Goal: Task Accomplishment & Management: Use online tool/utility

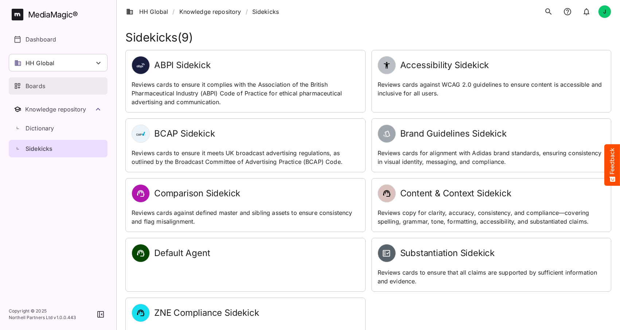
click at [35, 86] on p "Boards" at bounding box center [36, 86] width 20 height 9
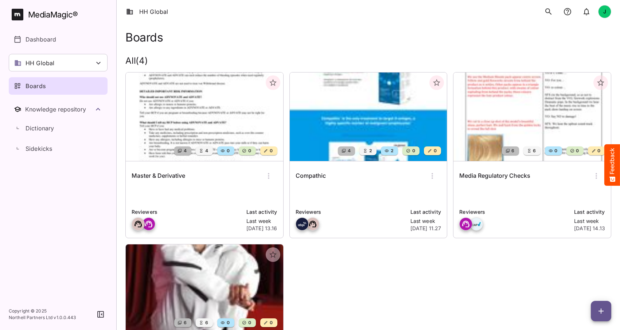
click at [354, 110] on img at bounding box center [368, 117] width 157 height 89
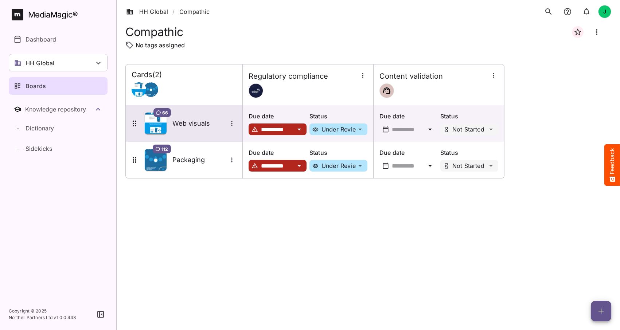
click at [183, 127] on h5 "Web visuals" at bounding box center [199, 123] width 55 height 9
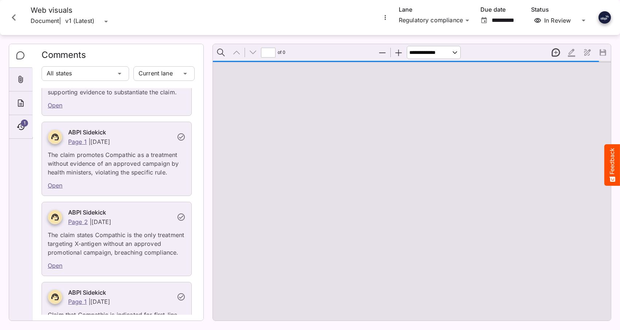
type input "*"
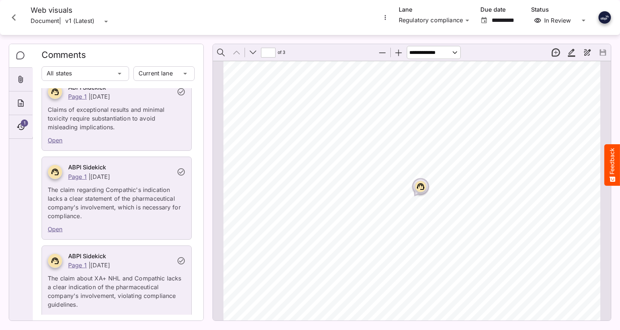
scroll to position [2536, 0]
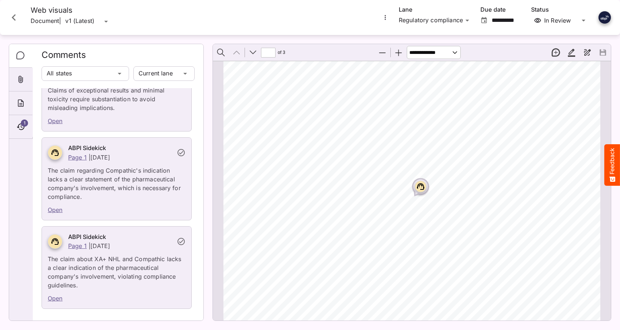
click at [14, 16] on icon "Close card" at bounding box center [13, 17] width 13 height 13
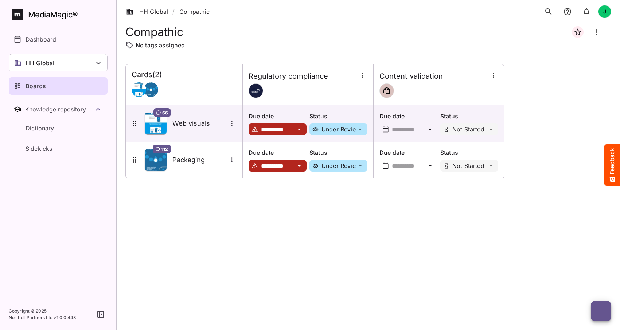
click at [428, 120] on p "Due date" at bounding box center [408, 116] width 58 height 9
click at [287, 90] on div at bounding box center [307, 90] width 119 height 15
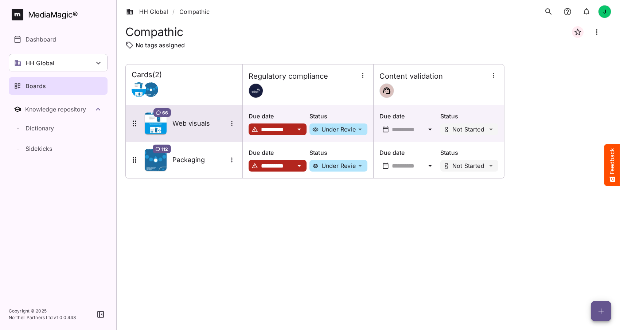
click at [193, 124] on h5 "Web visuals" at bounding box center [199, 123] width 55 height 9
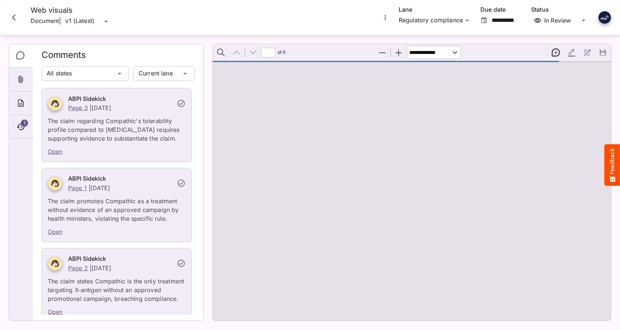
type input "*"
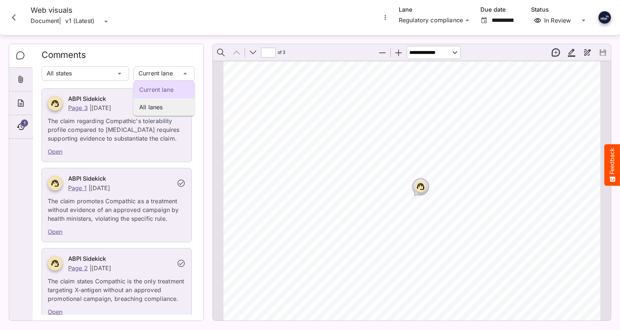
click at [150, 103] on p "All lanes" at bounding box center [164, 107] width 50 height 9
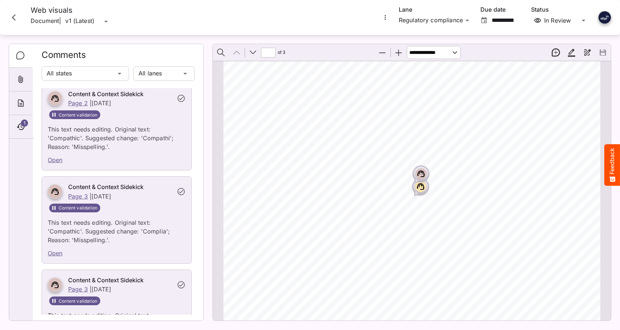
scroll to position [4318, 0]
